Goal: Check status: Check status

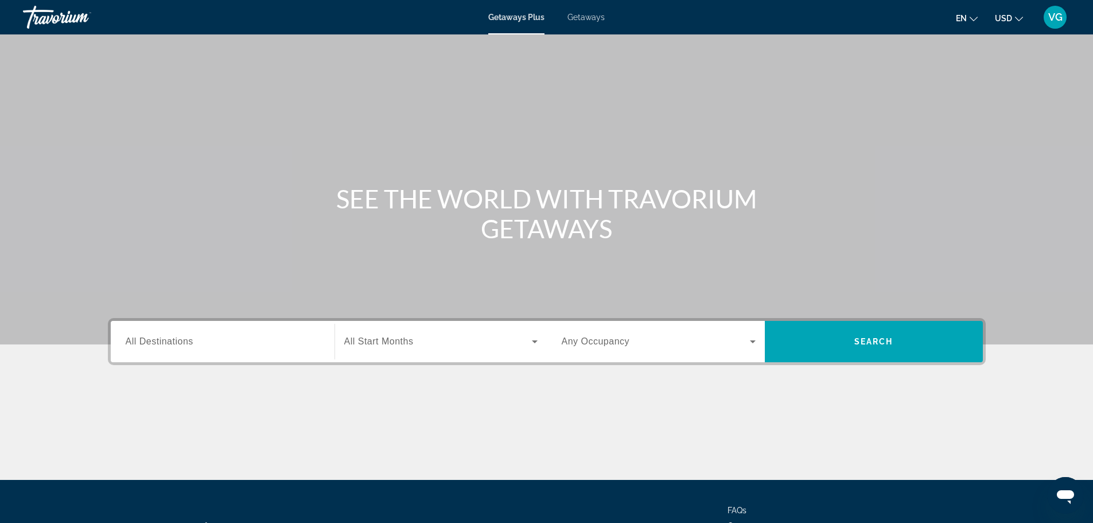
click at [1059, 16] on span "VG" at bounding box center [1055, 16] width 14 height 11
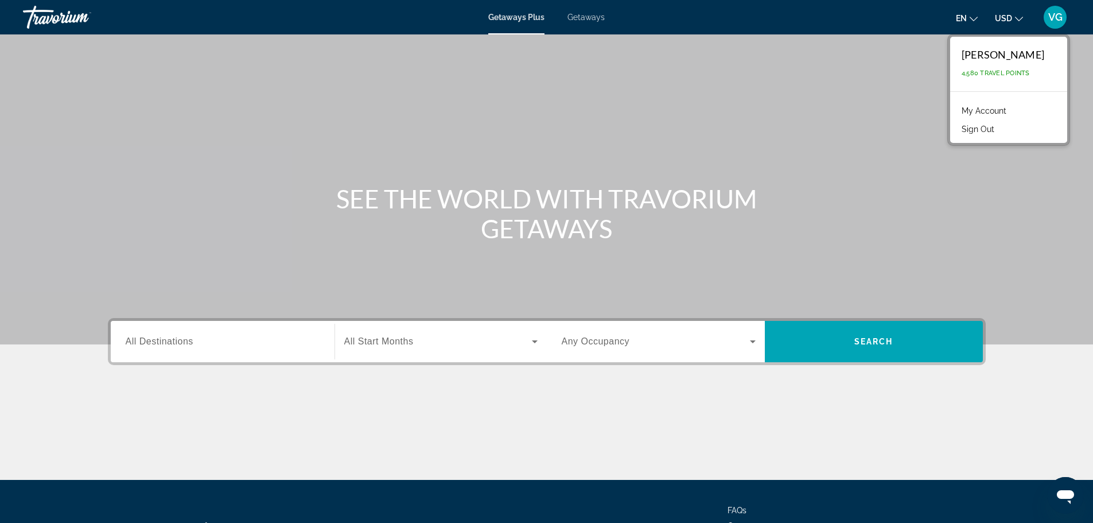
click at [998, 114] on link "My Account" at bounding box center [984, 110] width 56 height 15
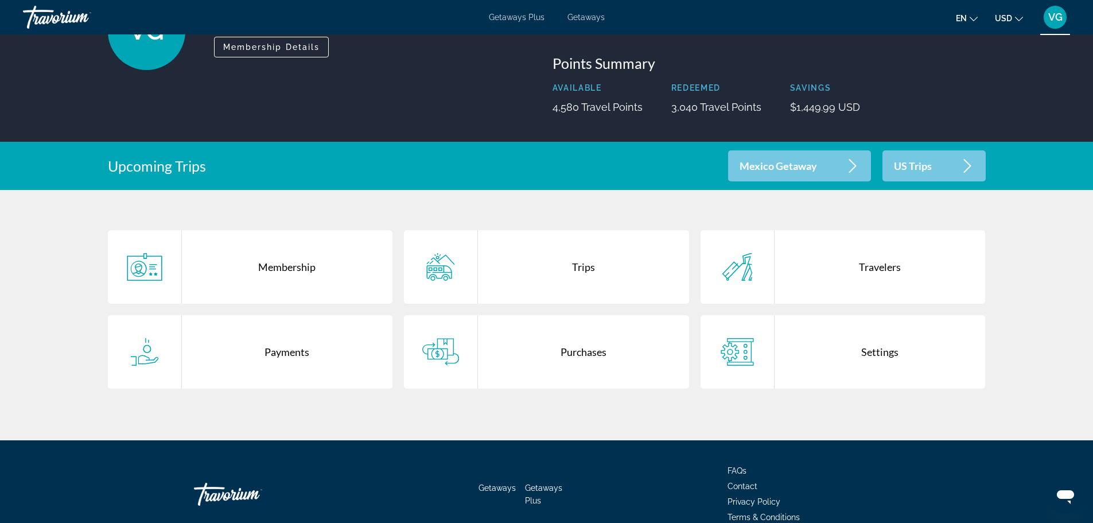
scroll to position [115, 0]
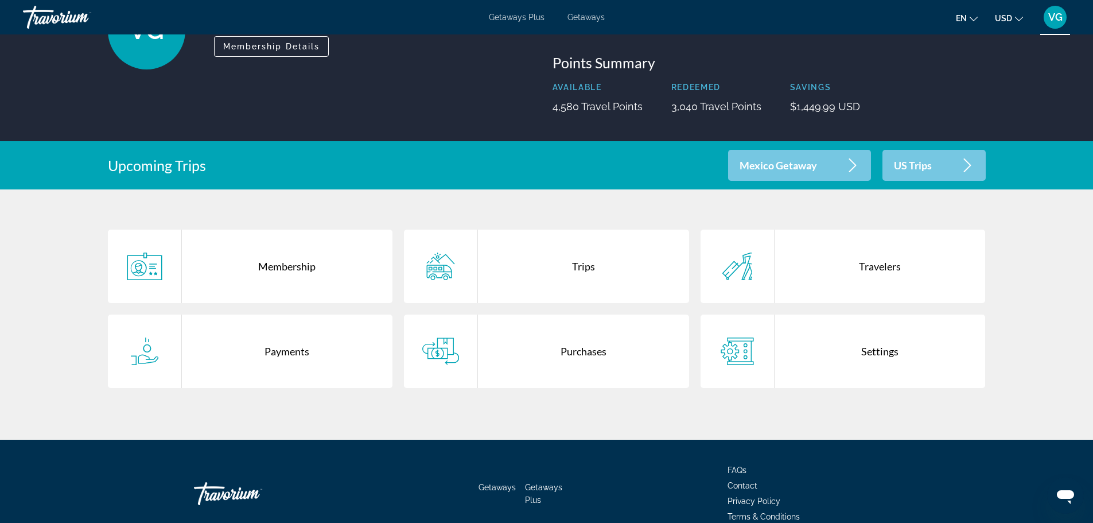
click at [583, 266] on div "Trips" at bounding box center [583, 265] width 211 height 73
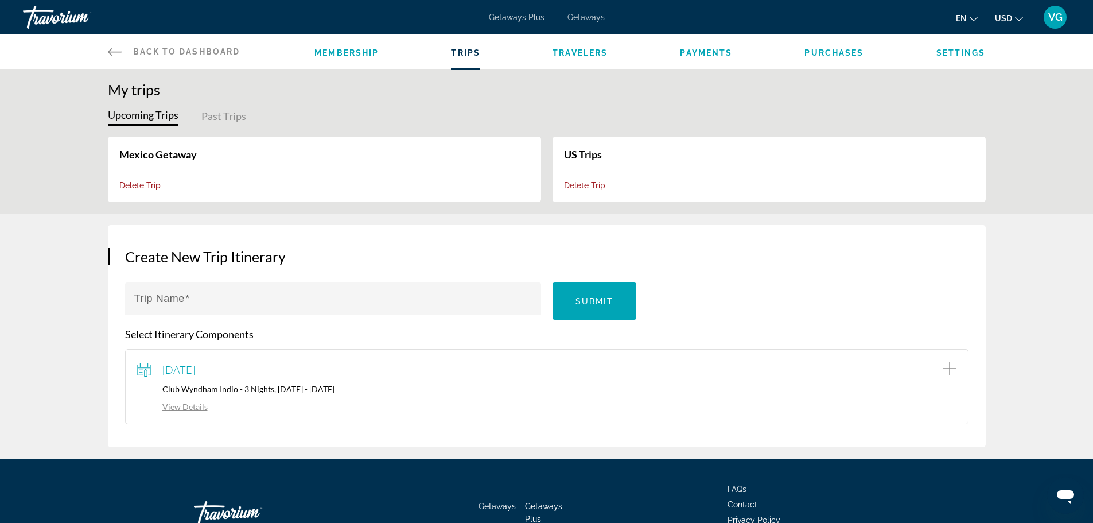
click at [584, 54] on span "Travelers" at bounding box center [579, 52] width 55 height 9
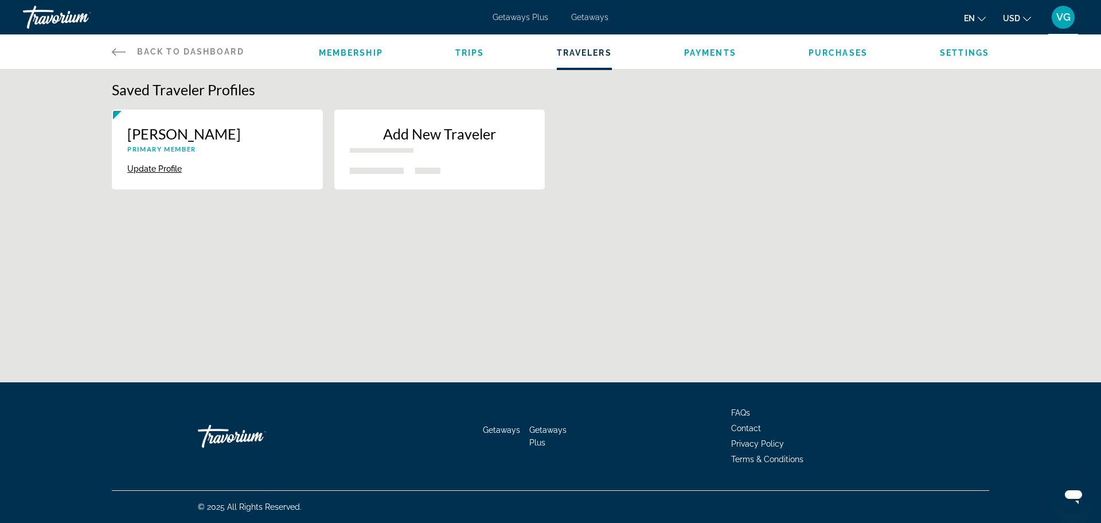
click at [715, 54] on span "Payments" at bounding box center [710, 52] width 52 height 9
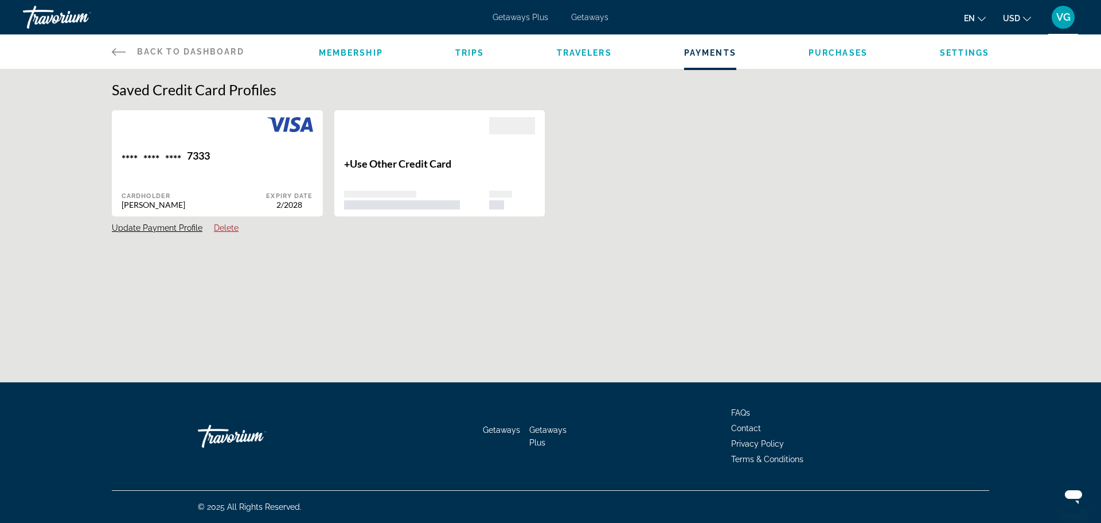
click at [847, 54] on span "Purchases" at bounding box center [838, 52] width 59 height 9
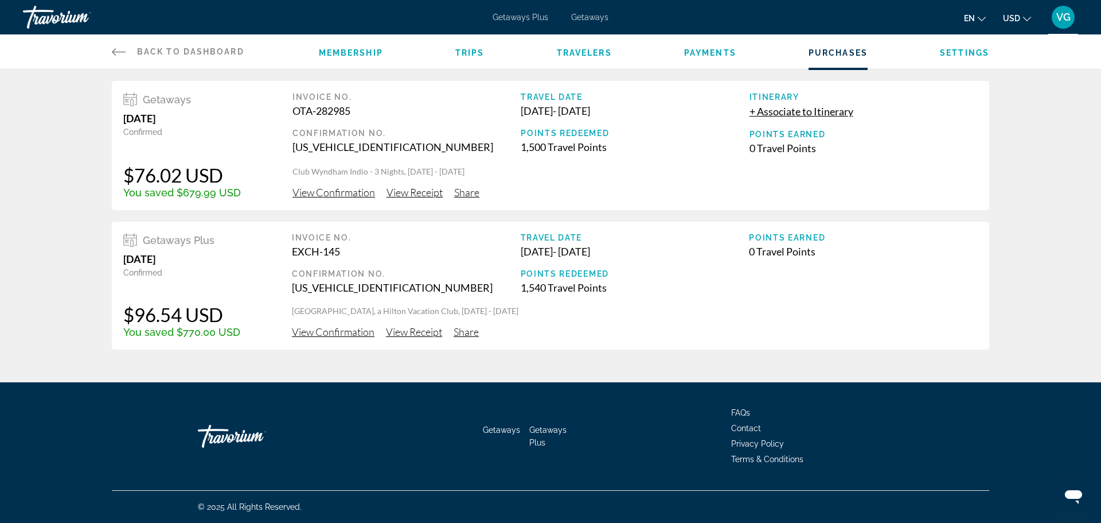
click at [345, 333] on span "View Confirmation" at bounding box center [333, 331] width 83 height 13
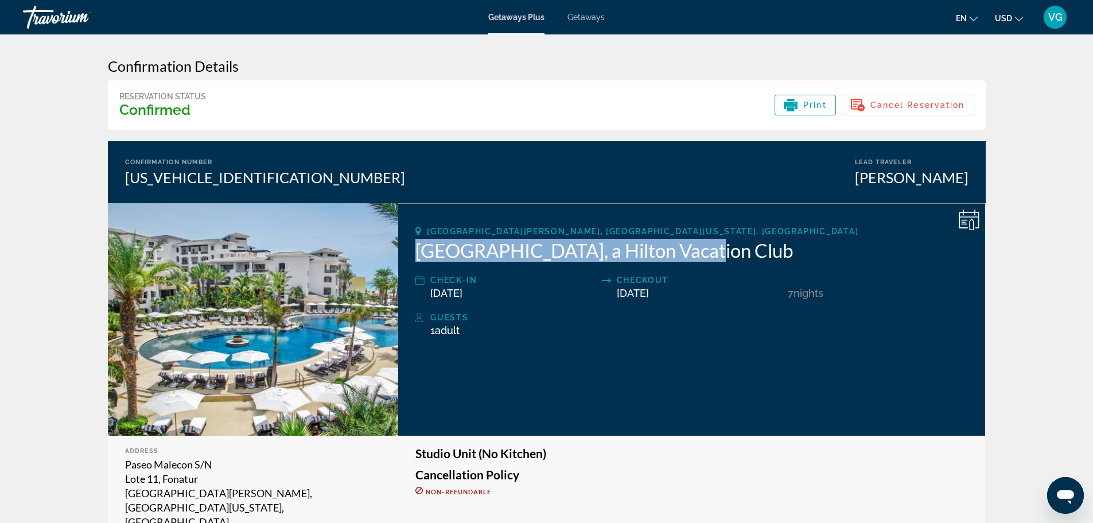
drag, startPoint x: 417, startPoint y: 251, endPoint x: 692, endPoint y: 253, distance: 274.8
click at [692, 253] on h2 "[GEOGRAPHIC_DATA], a Hilton Vacation Club" at bounding box center [691, 250] width 552 height 23
copy h2 "[GEOGRAPHIC_DATA], a Hilton Vacation Club"
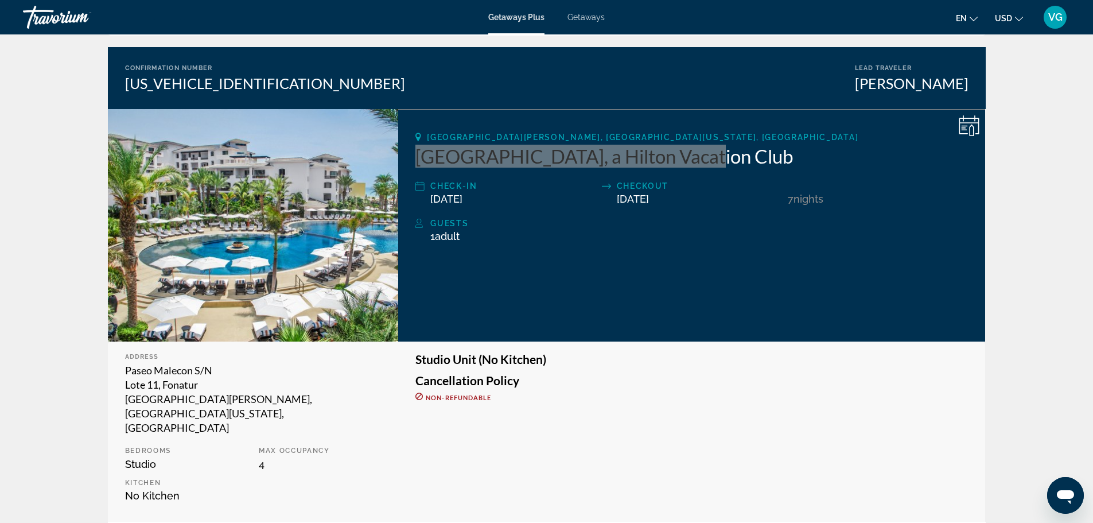
scroll to position [57, 0]
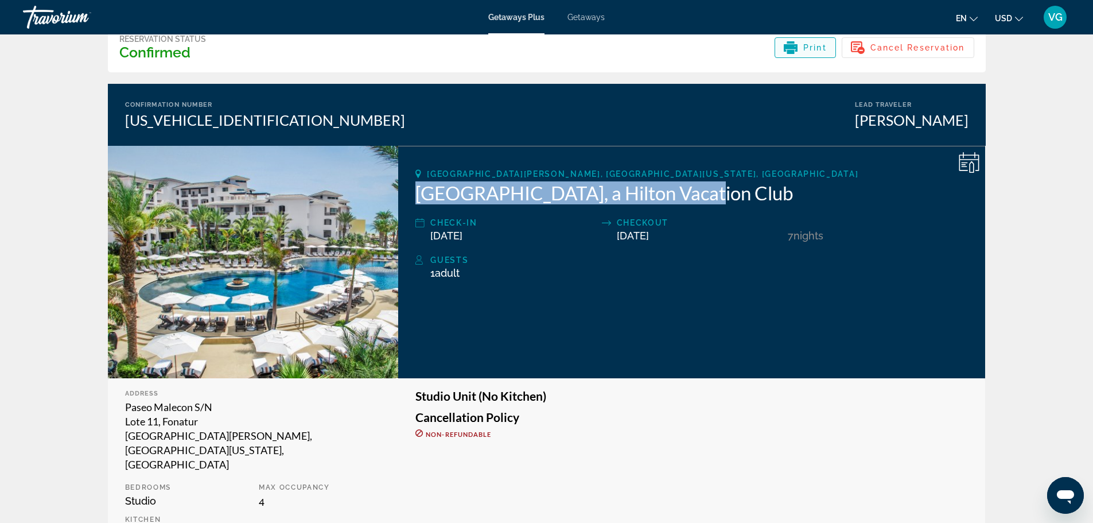
click at [812, 49] on span "Print" at bounding box center [815, 47] width 24 height 9
